Goal: Complete application form: Complete application form

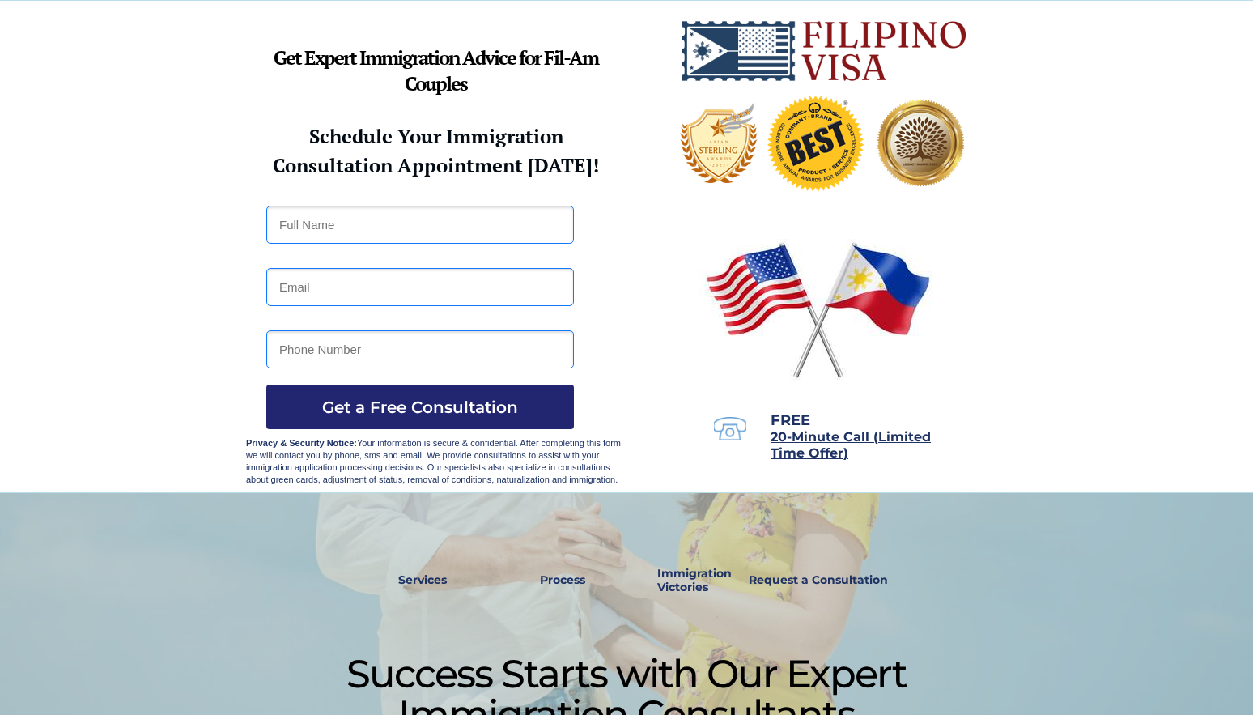
click at [437, 223] on input "text" at bounding box center [420, 225] width 308 height 38
type input "Michael Mitton"
type input "tigrmoose@yahoo.com"
click at [298, 352] on input "3072674452" at bounding box center [420, 349] width 308 height 38
click at [324, 352] on input "307 2674452" at bounding box center [420, 349] width 308 height 38
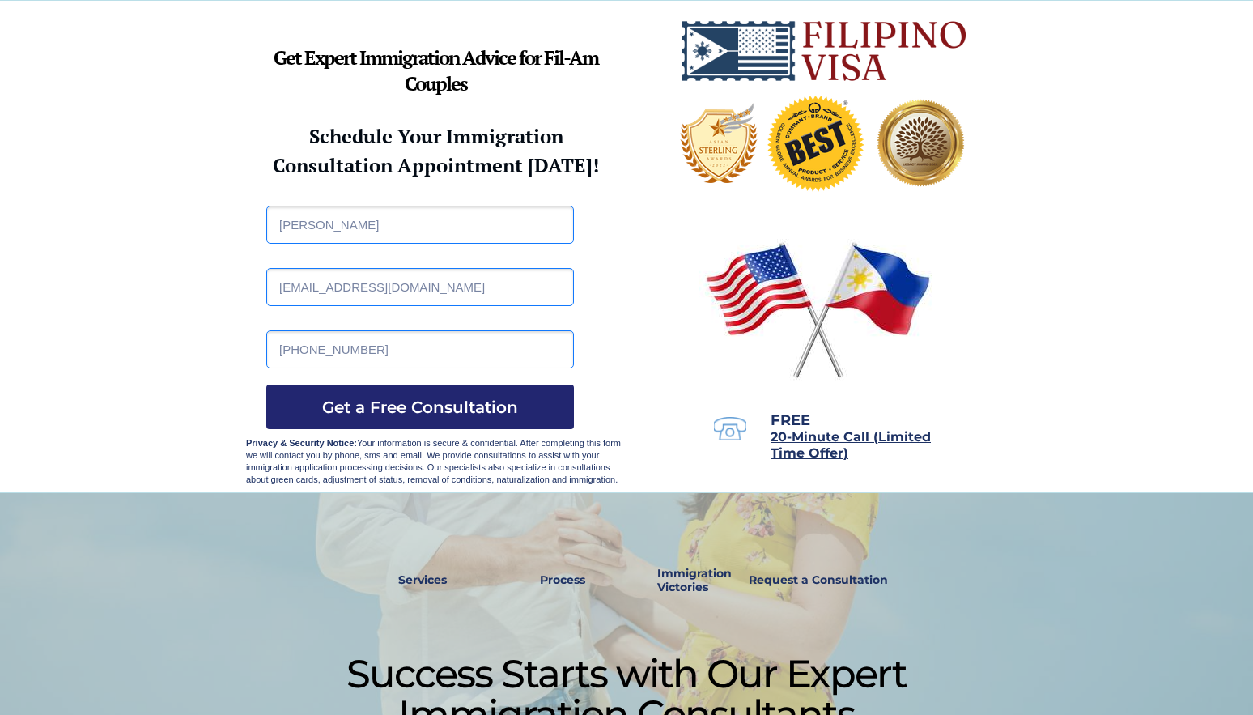
click at [279, 350] on input "307 267 4452" at bounding box center [420, 349] width 308 height 38
drag, startPoint x: 417, startPoint y: 350, endPoint x: 217, endPoint y: 348, distance: 200.0
type input "+1 307-267-4452"
click at [436, 399] on span "Get a Free Consultation" at bounding box center [420, 406] width 308 height 19
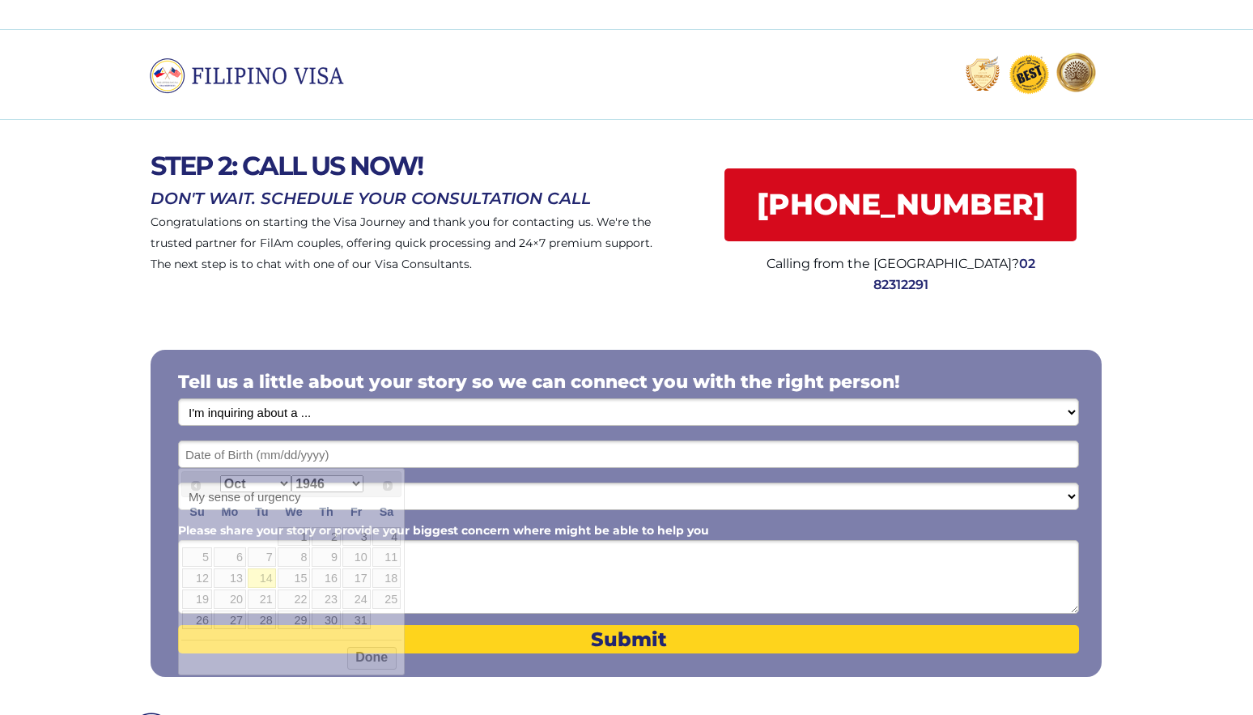
click at [453, 452] on input "text" at bounding box center [628, 454] width 901 height 28
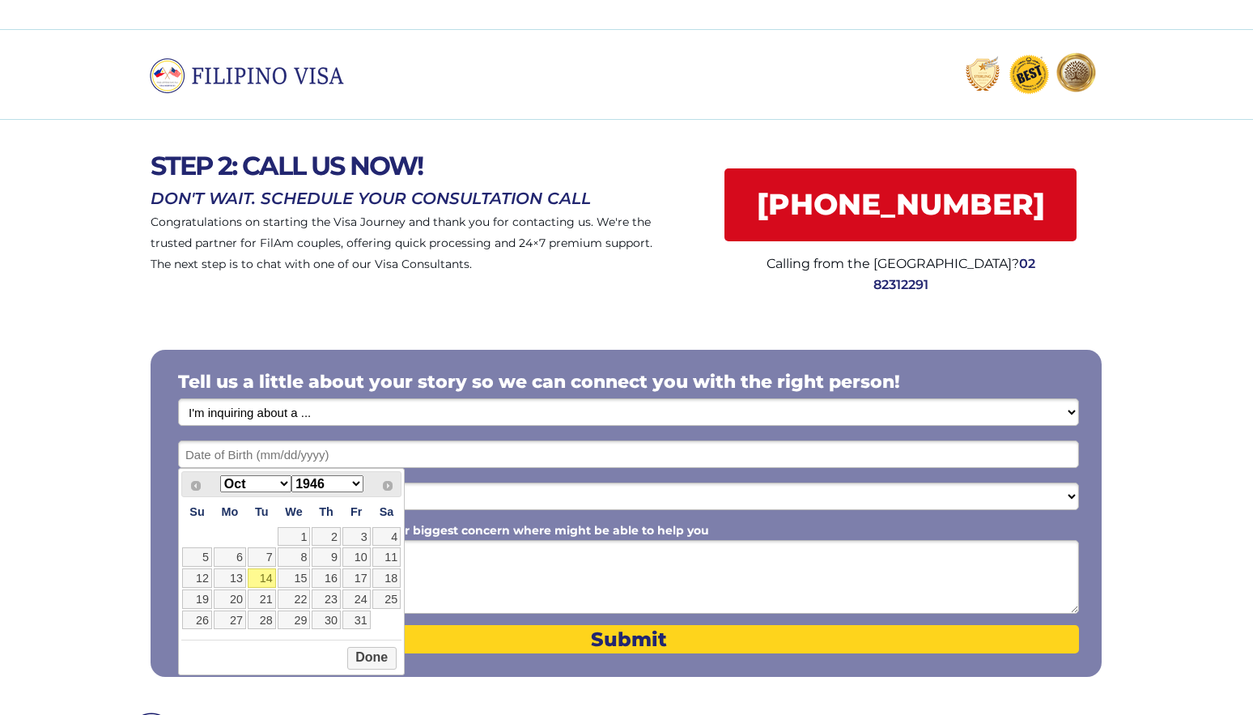
click at [271, 486] on select "Jan Feb Mar Apr May Jun Jul Aug Sep Oct Nov Dec" at bounding box center [255, 483] width 71 height 17
click at [297, 561] on link "10" at bounding box center [294, 556] width 33 height 19
type input "09/10/2025"
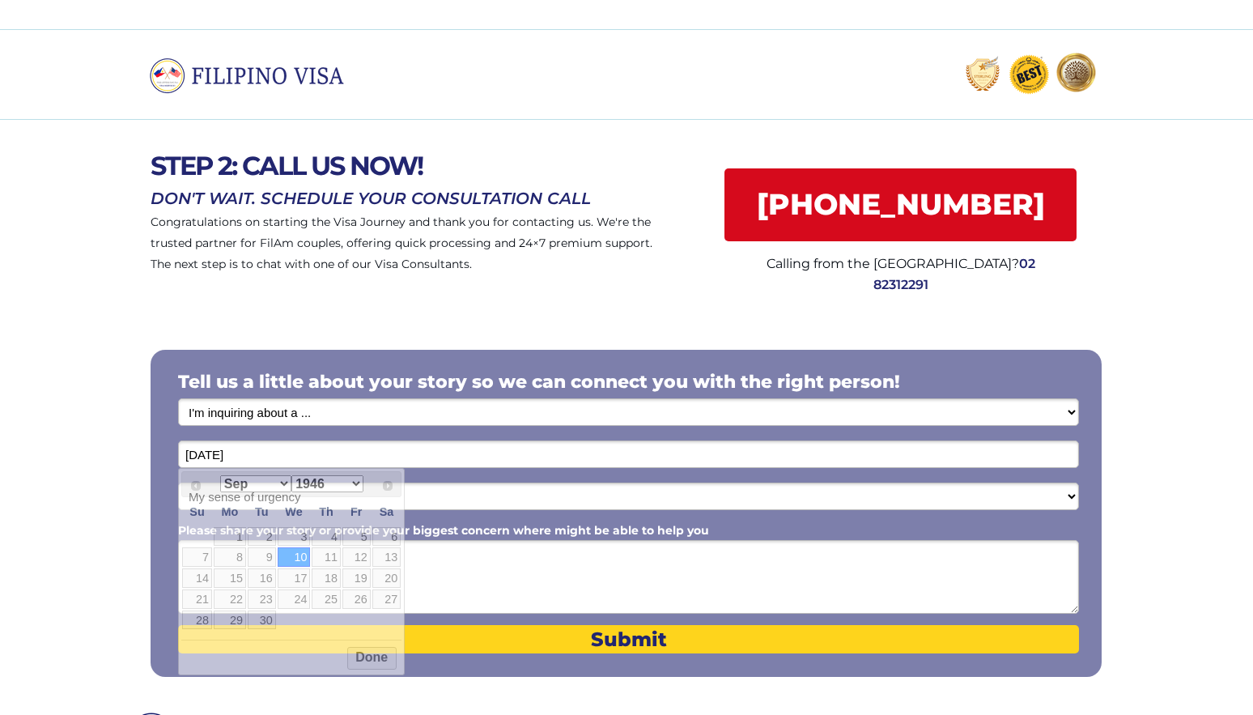
click at [258, 455] on input "09/10/2025" at bounding box center [628, 454] width 901 height 28
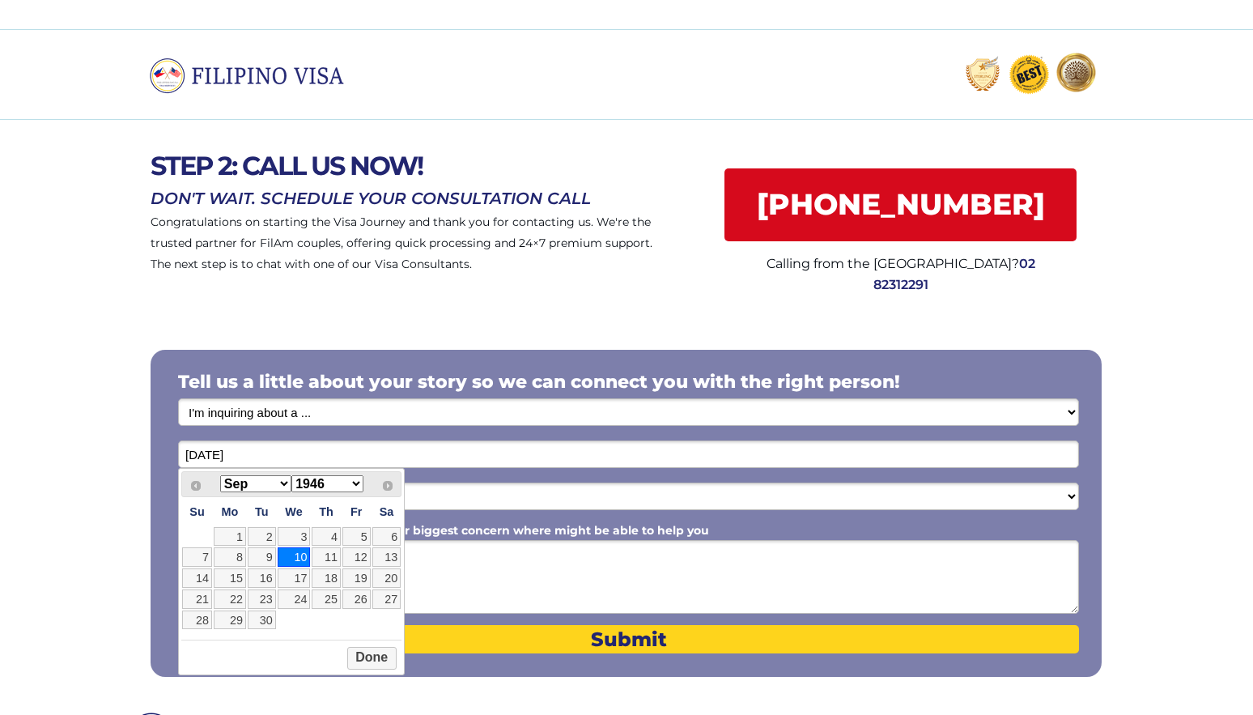
click at [312, 485] on select "1946 1947 1948 1949 1950 1951 1952 1953 1954 1955 1956 1957 1958 1959 1960 1961…" at bounding box center [326, 483] width 71 height 17
click at [559, 499] on select "My sense of urgency Low Priority - I'm just looking Medium High Priority - I ne…" at bounding box center [628, 496] width 901 height 28
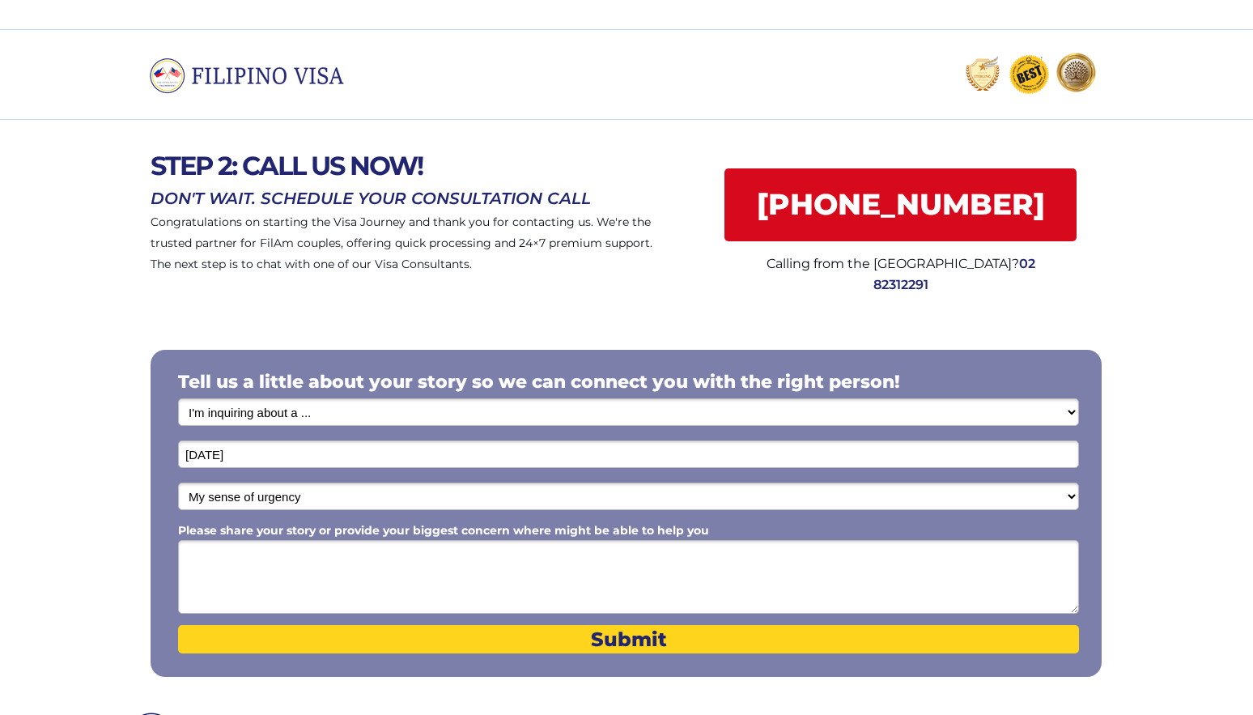
select select "1803"
click at [178, 482] on select "My sense of urgency Low Priority - I'm just looking Medium High Priority - I ne…" at bounding box center [628, 496] width 901 height 28
click at [253, 560] on textarea "Please share your story or provide your biggest concern where might be able to …" at bounding box center [628, 577] width 901 height 74
type textarea "Y"
click at [441, 556] on textarea "77 years old (active and healthy), Army veteran" at bounding box center [628, 577] width 901 height 74
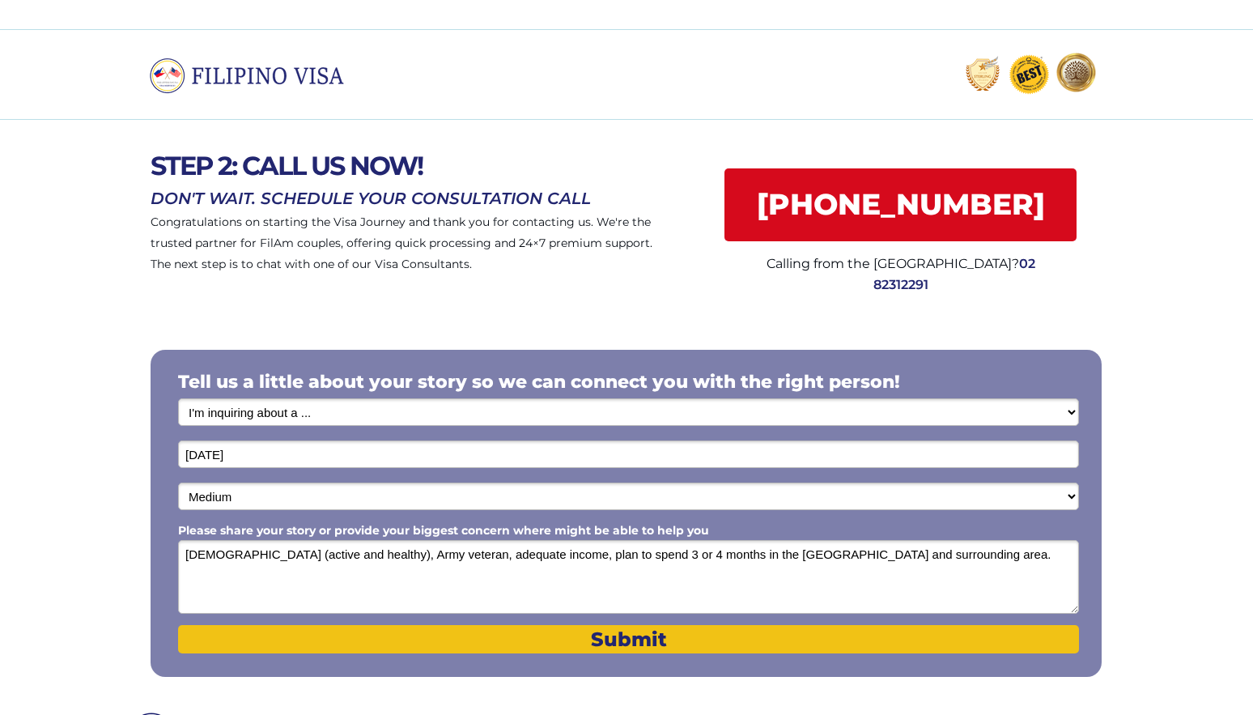
type textarea "77 years old (active and healthy), Army veteran, adequate income, plan to spend…"
click at [609, 635] on span "Submit" at bounding box center [628, 638] width 901 height 23
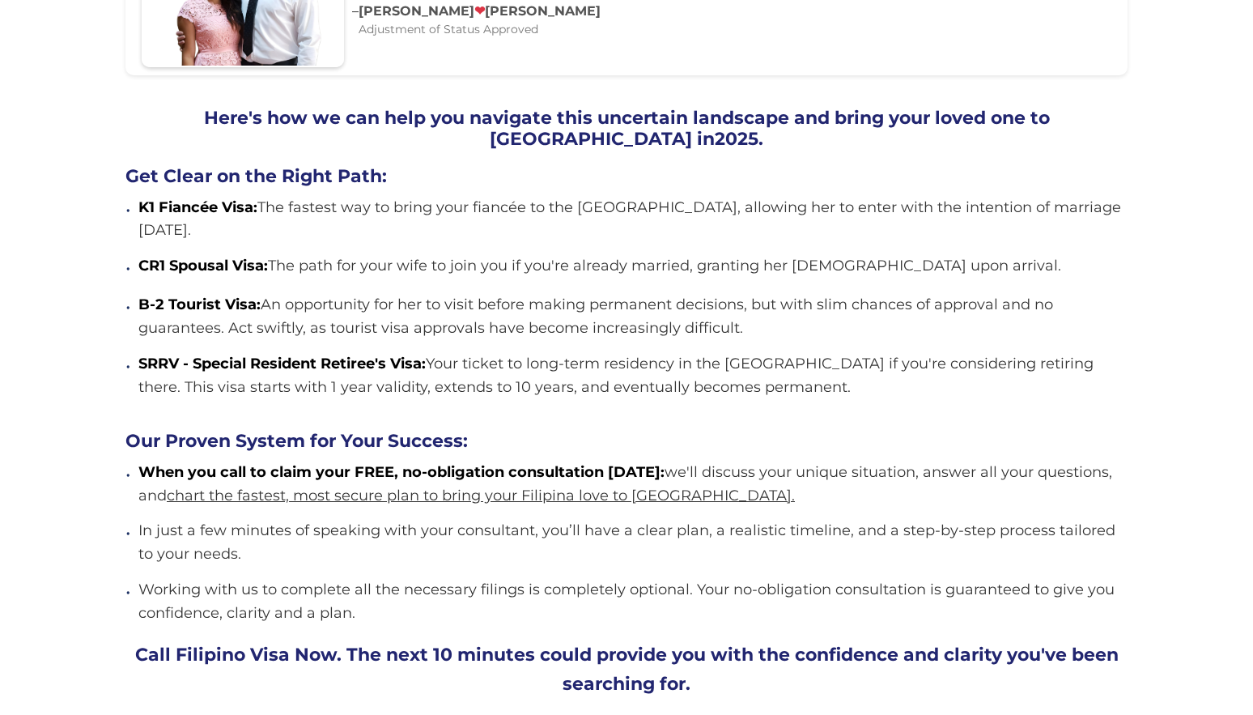
scroll to position [1376, 0]
